Goal: Task Accomplishment & Management: Manage account settings

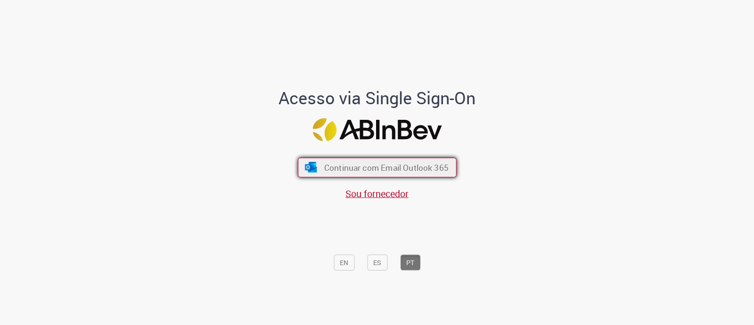
click at [391, 162] on span "Continuar com Email Outlook 365" at bounding box center [386, 167] width 124 height 11
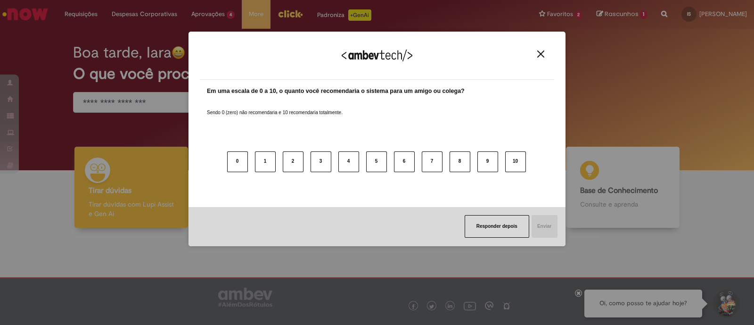
click at [544, 52] on img "Close" at bounding box center [540, 53] width 7 height 7
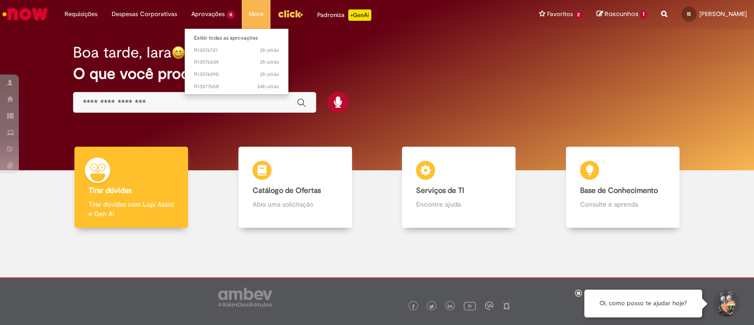
click at [219, 17] on li "Aprovações 4 Exibir todas as aprovações 2h atrás 2 horas atrás R13576721 2h atr…" at bounding box center [213, 14] width 58 height 28
click at [203, 34] on link "Exibir todas as aprovações" at bounding box center [237, 38] width 104 height 10
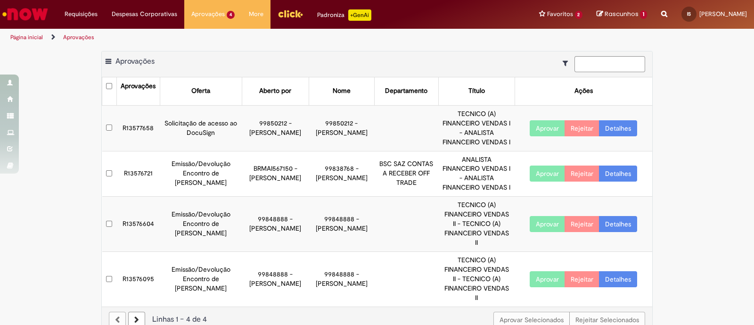
drag, startPoint x: 180, startPoint y: 167, endPoint x: 307, endPoint y: 185, distance: 129.1
click at [307, 185] on tr "R13576721 Emissão/Devolução Encontro de Contas Fornecedor BRMAI567150 - [PERSON…" at bounding box center [377, 174] width 551 height 46
click at [546, 171] on button "Aprovar" at bounding box center [547, 173] width 35 height 16
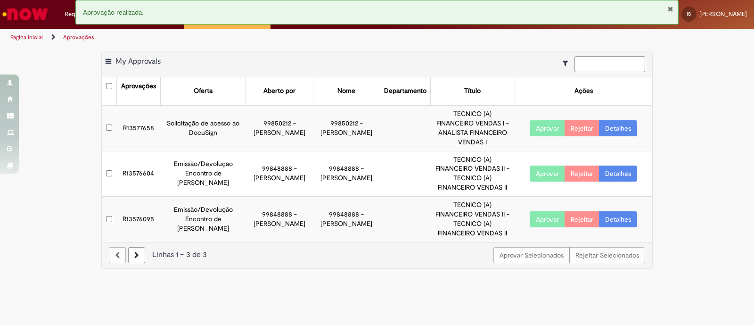
click at [544, 128] on button "Aprovar" at bounding box center [547, 128] width 35 height 16
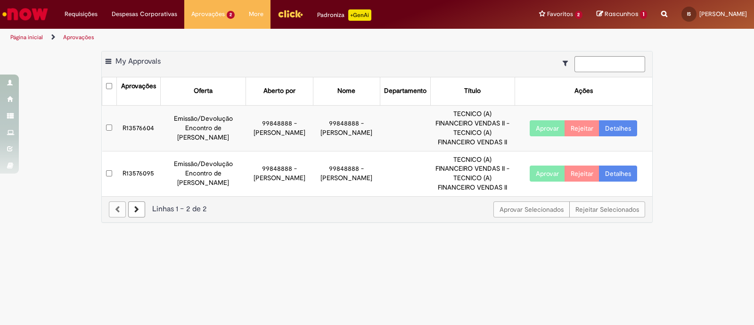
click at [553, 127] on button "Aprovar" at bounding box center [547, 128] width 35 height 16
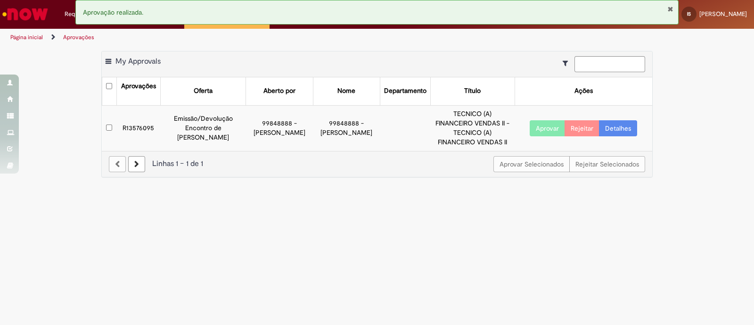
click at [552, 121] on button "Aprovar" at bounding box center [547, 128] width 35 height 16
